Goal: Transaction & Acquisition: Purchase product/service

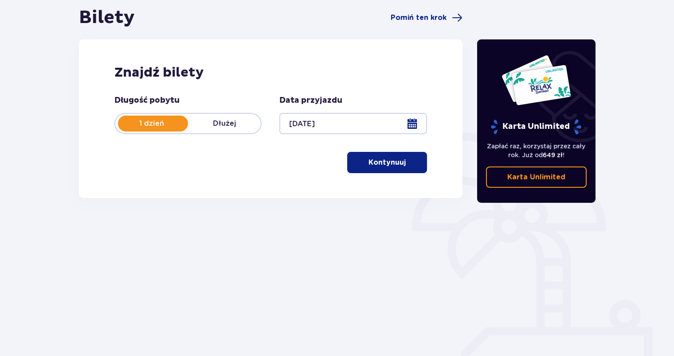
scroll to position [95, 0]
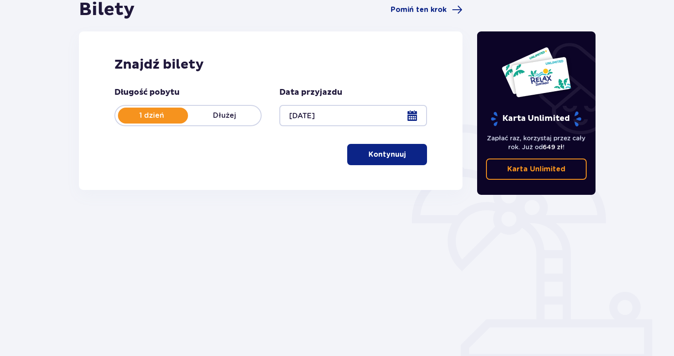
click at [368, 155] on p "Kontynuuj" at bounding box center [386, 155] width 37 height 10
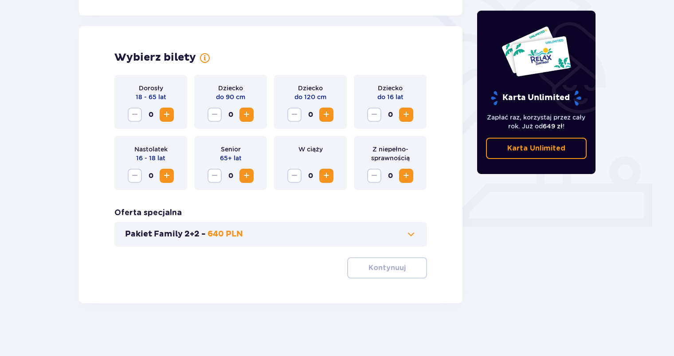
scroll to position [231, 0]
click at [168, 115] on span "Zwiększ" at bounding box center [166, 114] width 11 height 11
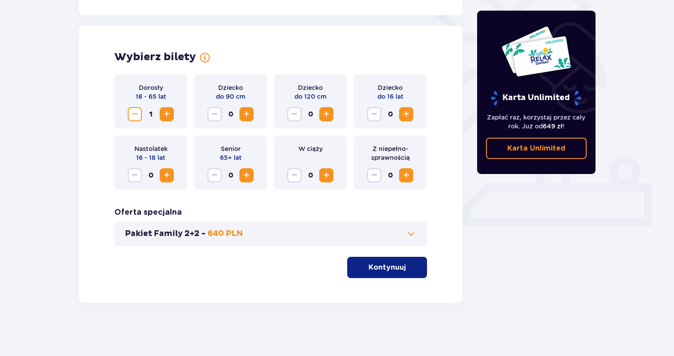
click at [366, 259] on button "Kontynuuj" at bounding box center [387, 267] width 80 height 21
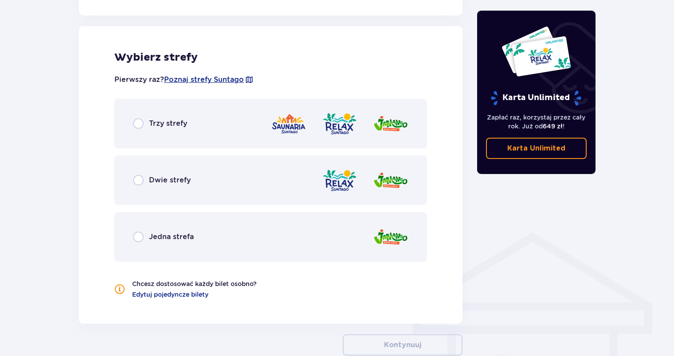
scroll to position [492, 0]
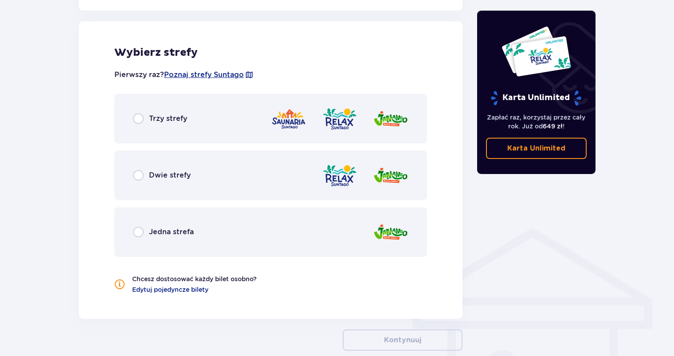
click at [179, 294] on div "Wybierz strefy Pierwszy raz? Poznaj strefy Suntago Trzy strefy Dwie strefy Jedn…" at bounding box center [270, 170] width 383 height 298
click at [174, 290] on span "Edytuj pojedyncze bilety" at bounding box center [170, 289] width 76 height 9
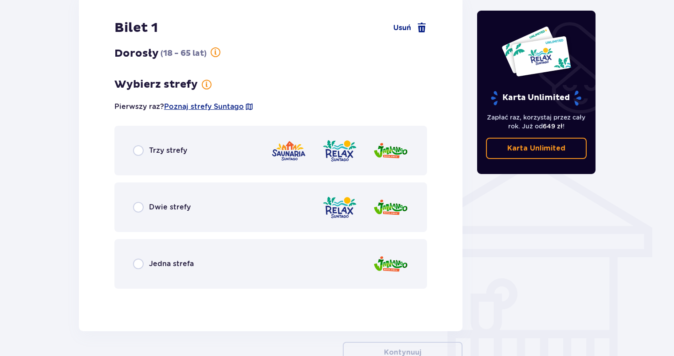
scroll to position [581, 0]
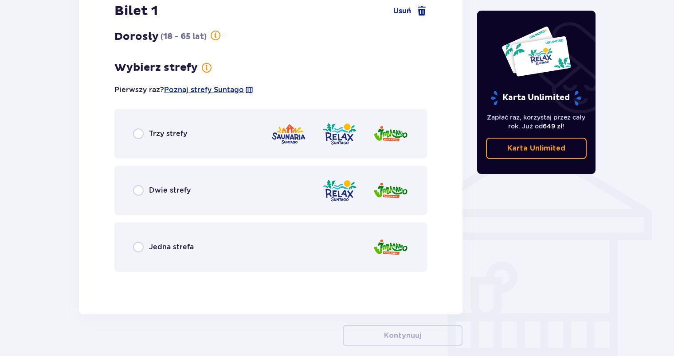
click at [137, 129] on input "radio" at bounding box center [138, 134] width 11 height 11
radio input "true"
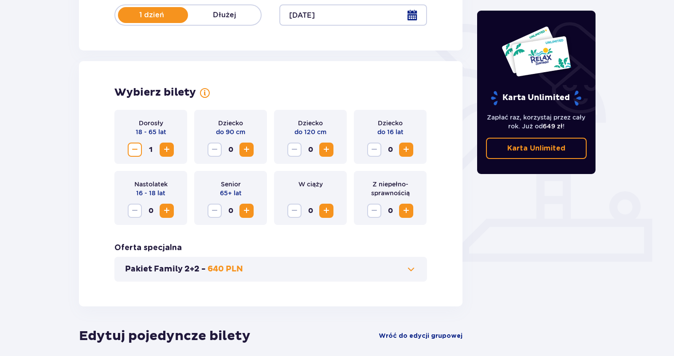
scroll to position [0, 0]
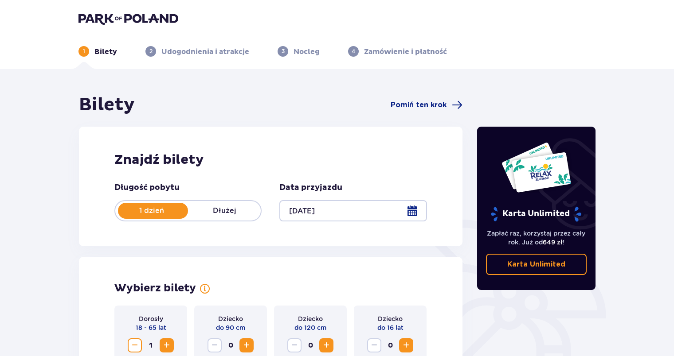
click at [168, 21] on img at bounding box center [128, 18] width 100 height 12
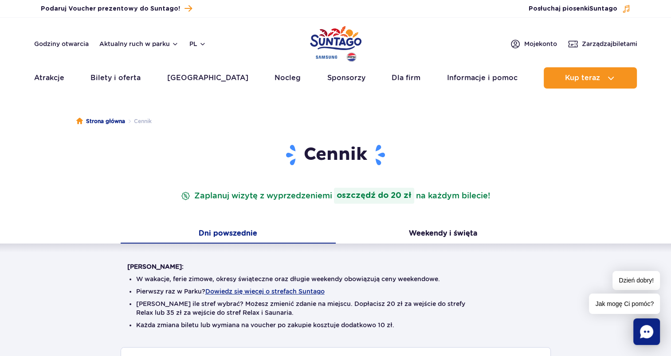
click at [373, 273] on ul "W wakacje, ferie zimowe, okresy świąteczne oraz długie weekendy obowiązują ceny…" at bounding box center [335, 309] width 417 height 76
click at [426, 237] on button "Weekendy i święta" at bounding box center [443, 234] width 215 height 19
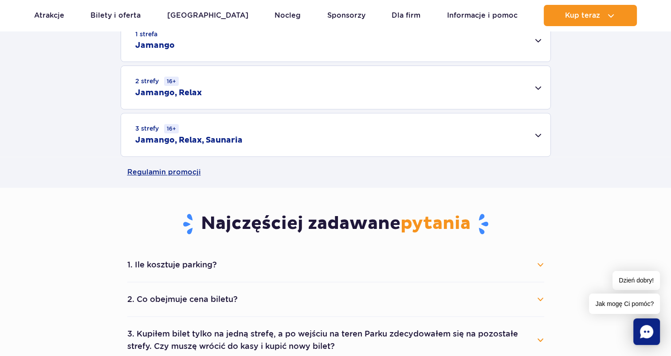
scroll to position [310, 0]
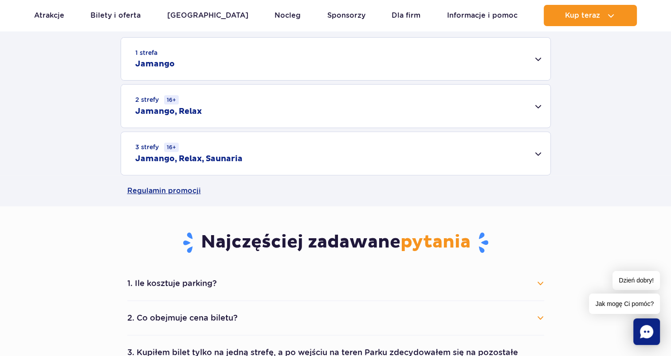
click at [290, 151] on div "3 strefy 16+ Jamango, Relax, Saunaria" at bounding box center [335, 153] width 429 height 43
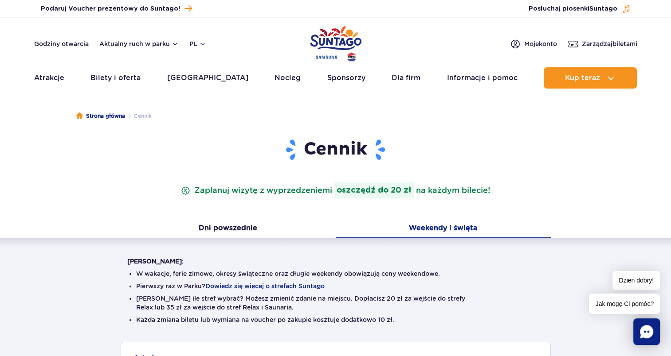
scroll to position [0, 0]
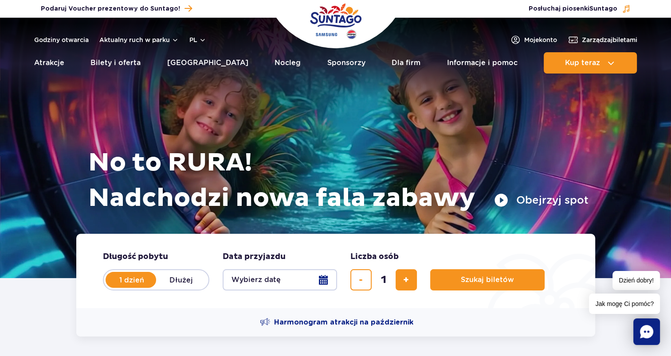
click at [314, 282] on button "Wybierz datę" at bounding box center [280, 280] width 114 height 21
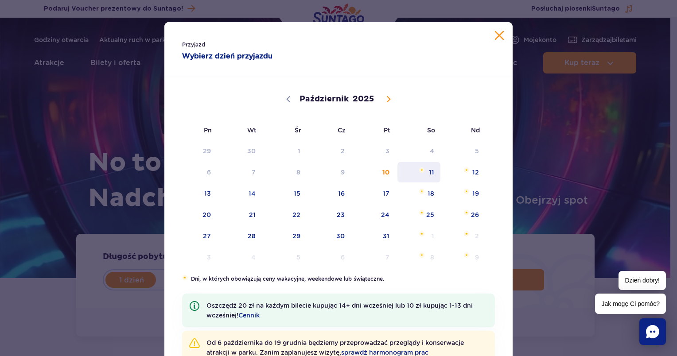
click at [419, 172] on span "Październik 11, 2025" at bounding box center [421, 170] width 5 height 5
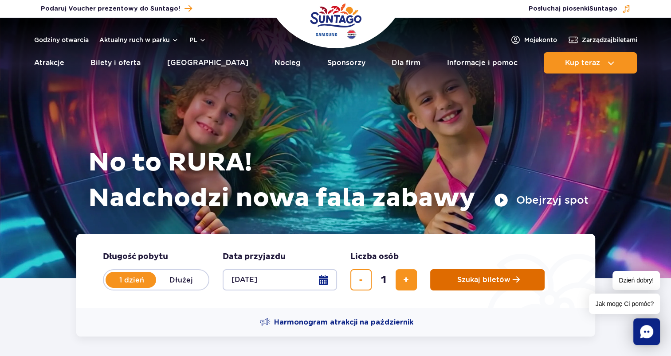
click at [441, 278] on button "Szukaj biletów" at bounding box center [487, 280] width 114 height 21
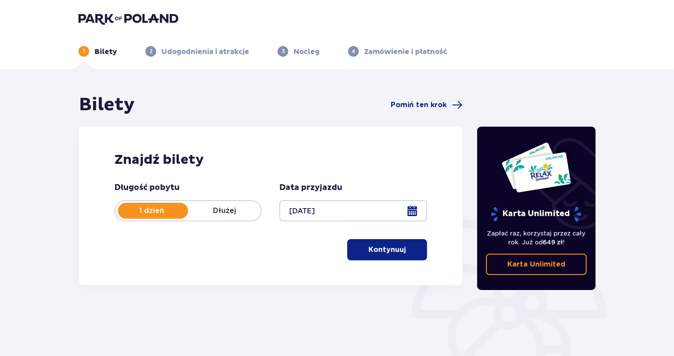
click at [427, 255] on div "Znajdź bilety Długość pobytu 1 dzień Dłużej Data przyjazdu [DATE] Kontynuuj Prz…" at bounding box center [270, 206] width 383 height 159
click at [424, 253] on button "Kontynuuj" at bounding box center [387, 249] width 80 height 21
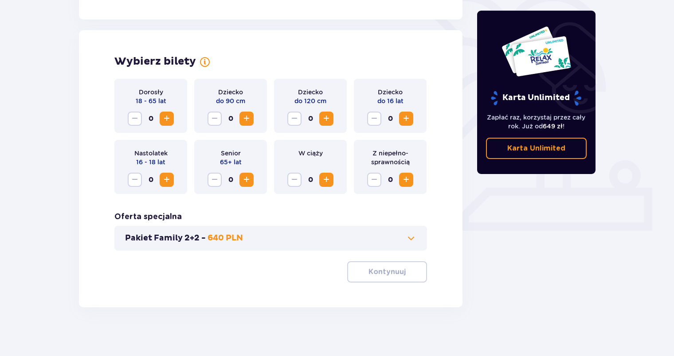
scroll to position [231, 0]
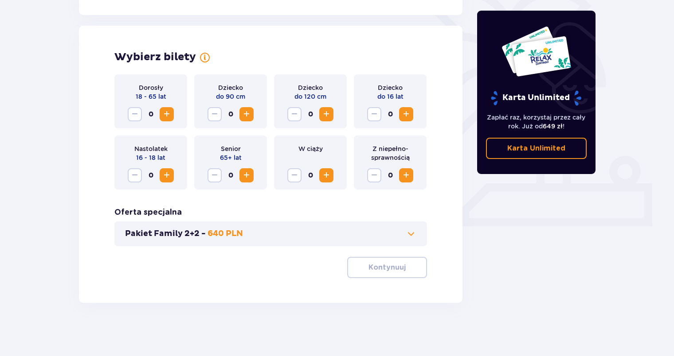
click at [168, 117] on span "Zwiększ" at bounding box center [166, 114] width 11 height 11
click at [168, 111] on span "Zwiększ" at bounding box center [166, 114] width 11 height 11
click at [361, 266] on button "Kontynuuj" at bounding box center [387, 267] width 80 height 21
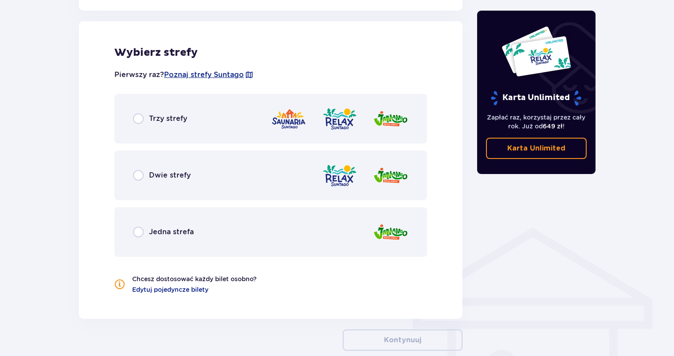
click at [133, 236] on input "radio" at bounding box center [138, 232] width 11 height 11
radio input "true"
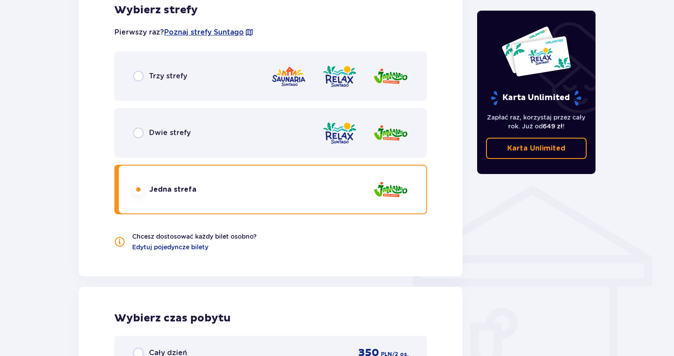
click at [132, 78] on div "Trzy strefy" at bounding box center [270, 76] width 313 height 50
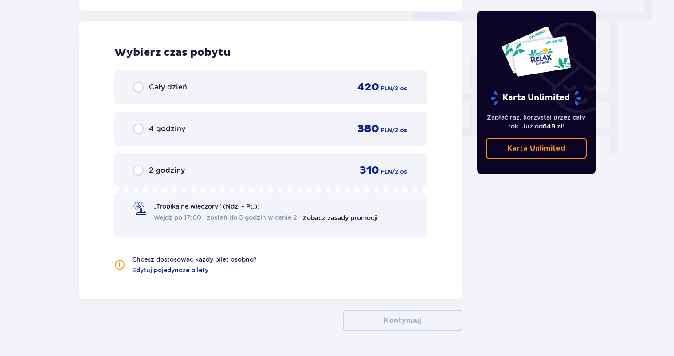
scroll to position [803, 0]
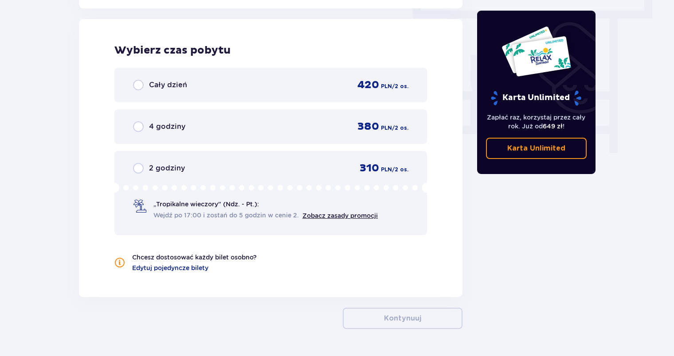
click at [138, 127] on input "radio" at bounding box center [138, 126] width 11 height 11
radio input "true"
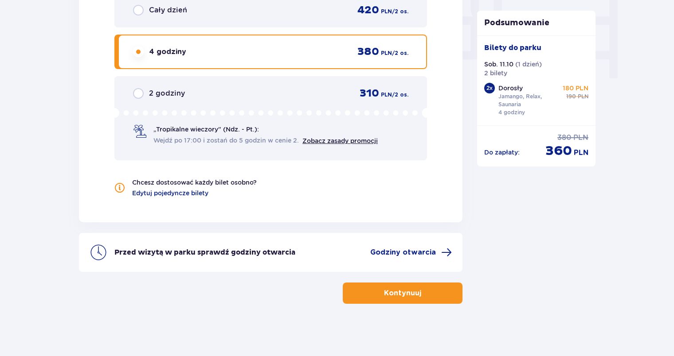
scroll to position [789, 0]
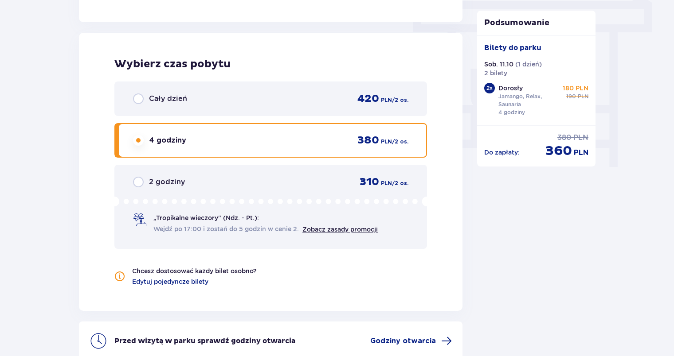
click at [133, 184] on input "radio" at bounding box center [138, 182] width 11 height 11
radio input "true"
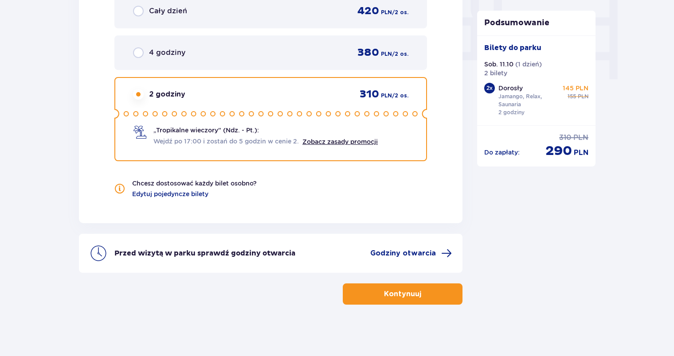
scroll to position [878, 0]
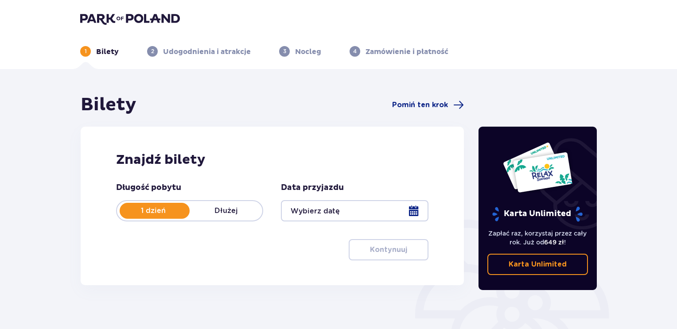
type input "[DATE]"
